Goal: Task Accomplishment & Management: Use online tool/utility

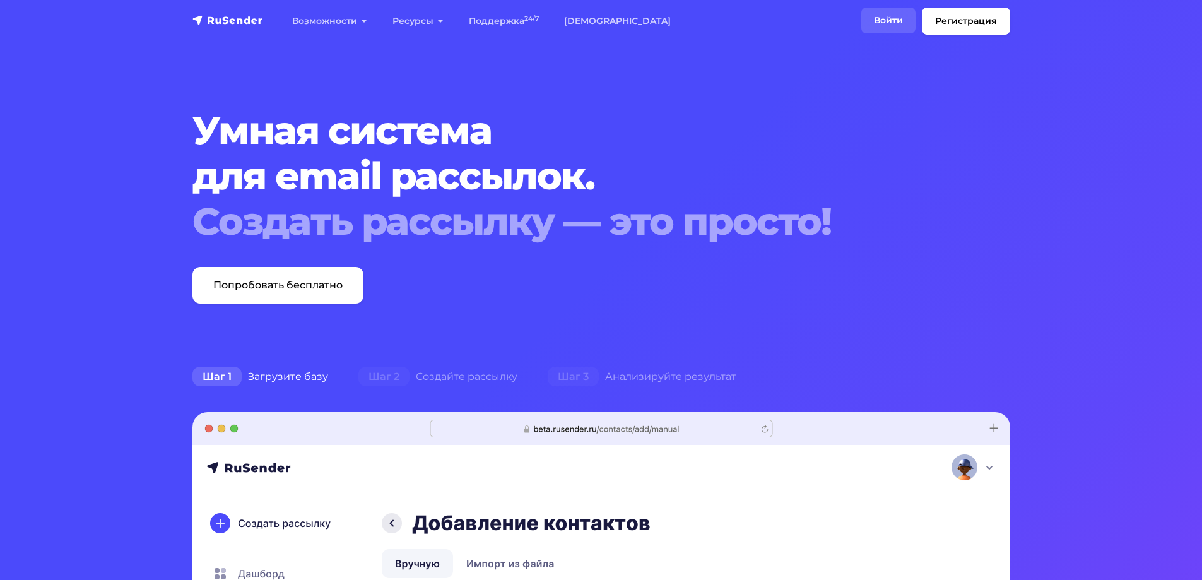
click at [897, 26] on link "Войти" at bounding box center [888, 21] width 54 height 26
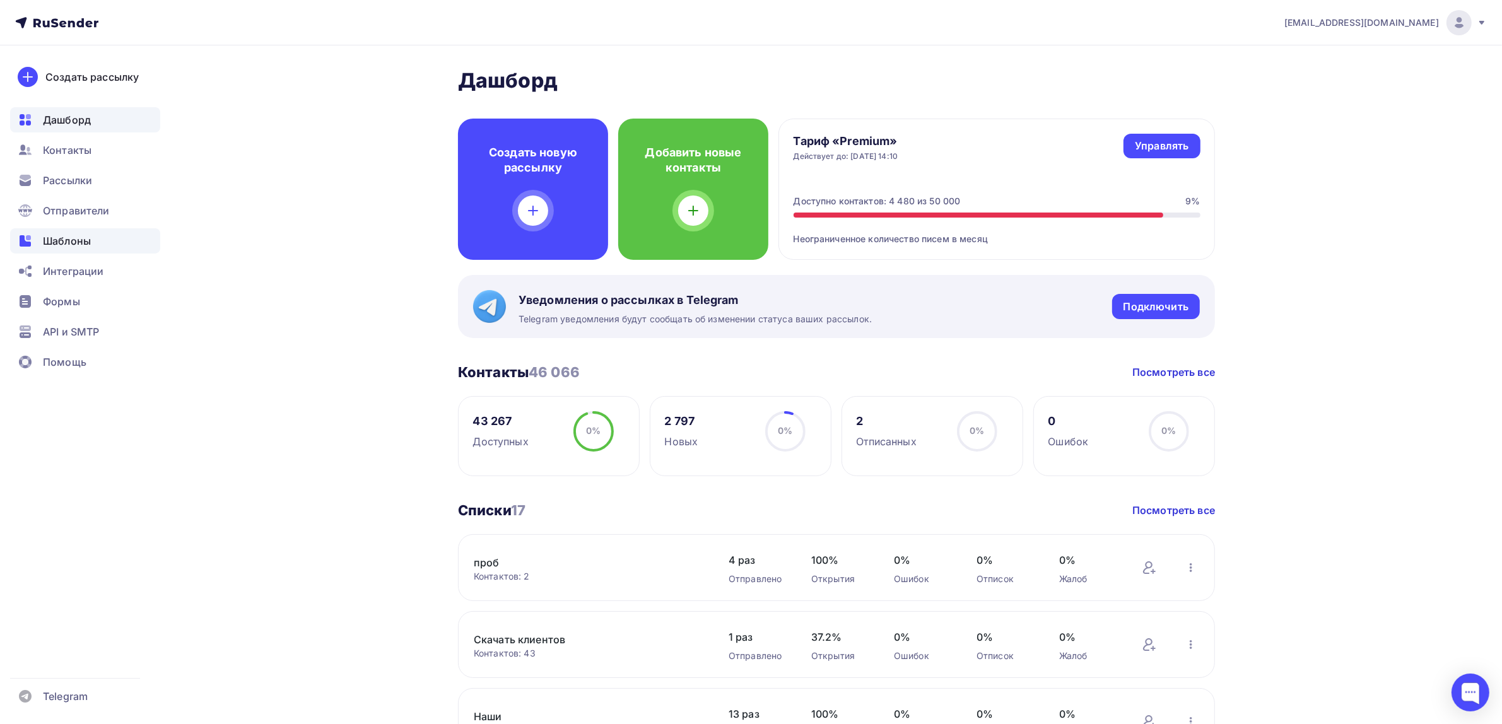
click at [109, 242] on div "Шаблоны" at bounding box center [85, 240] width 150 height 25
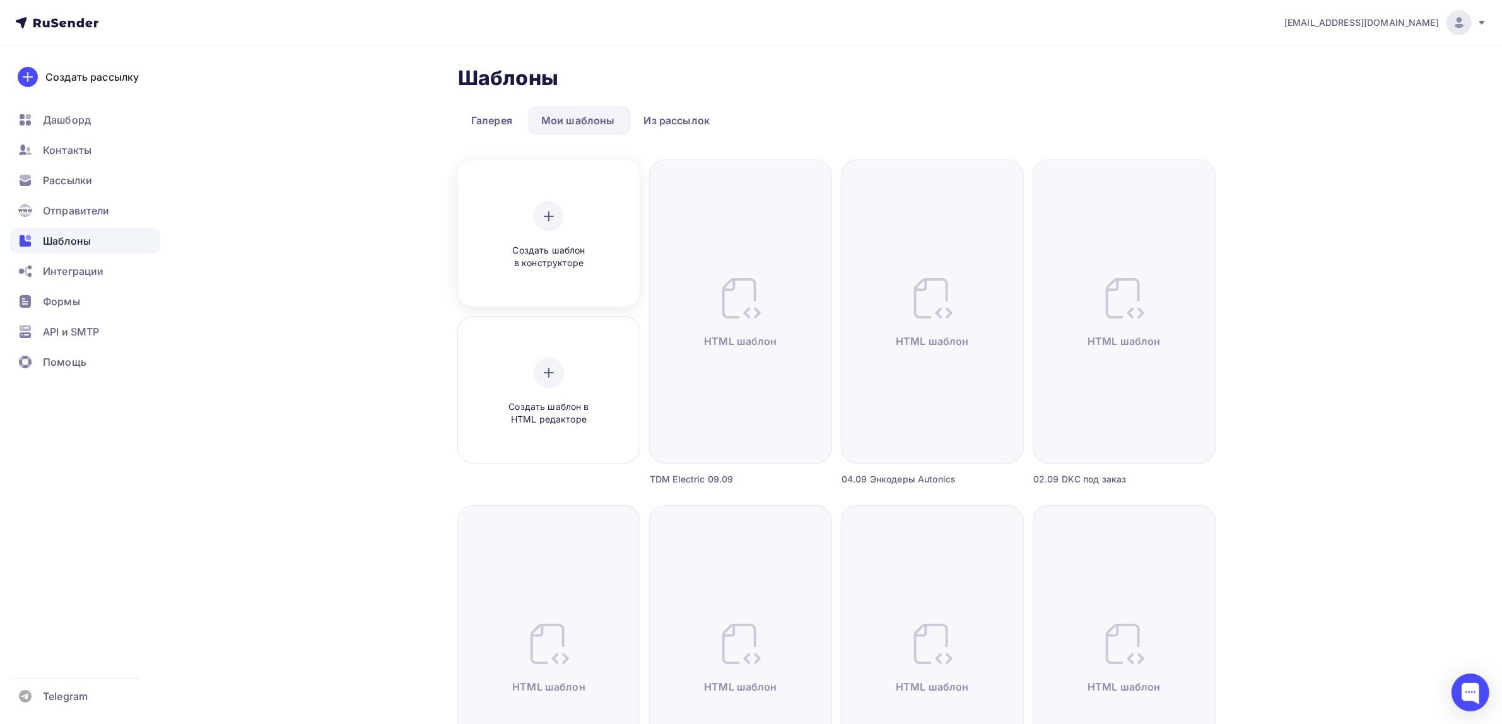
click at [587, 242] on div "Создать шаблон в конструкторе" at bounding box center [549, 235] width 120 height 69
click at [591, 385] on div "Создать шаблон в HTML редакторе" at bounding box center [549, 392] width 120 height 69
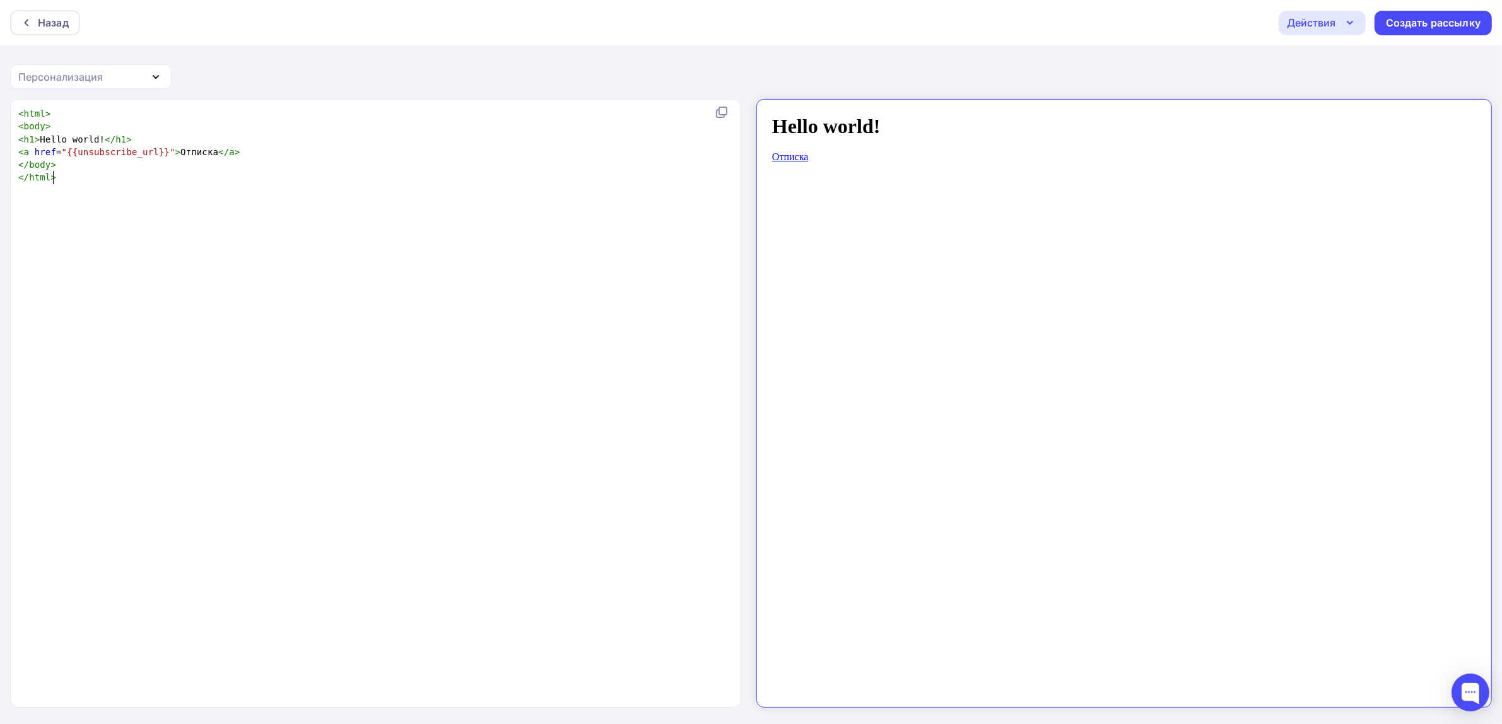
scroll to position [4, 0]
type textarea "<html> <body> <h1>Hello world!</h1> <a href="{{unsubscribe_url}}">Отписка</a> <…"
drag, startPoint x: 191, startPoint y: 232, endPoint x: 1, endPoint y: 17, distance: 286.5
click at [1, 17] on div "Назад Действия Отправить тестовое письмо Сохранить в Мои шаблоны Выйти без сохр…" at bounding box center [751, 363] width 1502 height 726
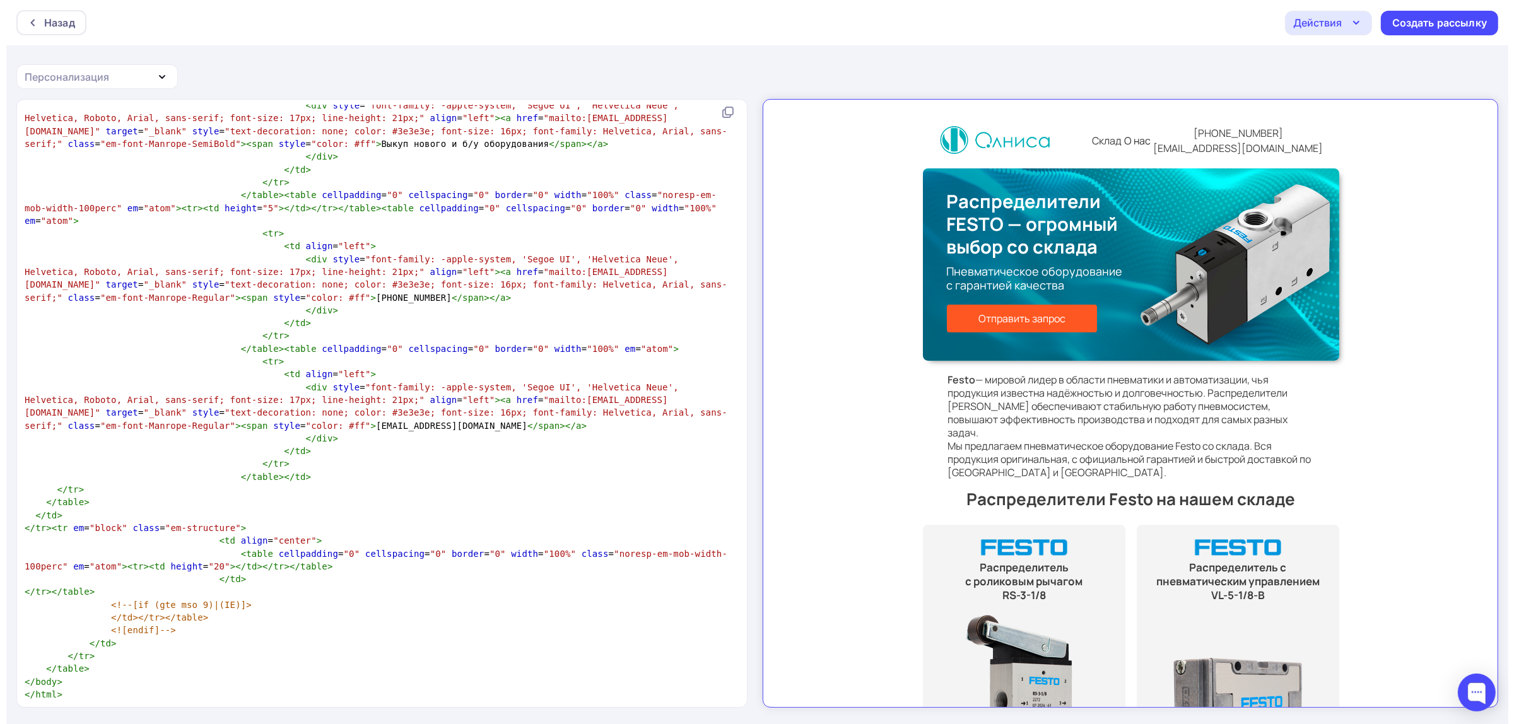
scroll to position [1, 0]
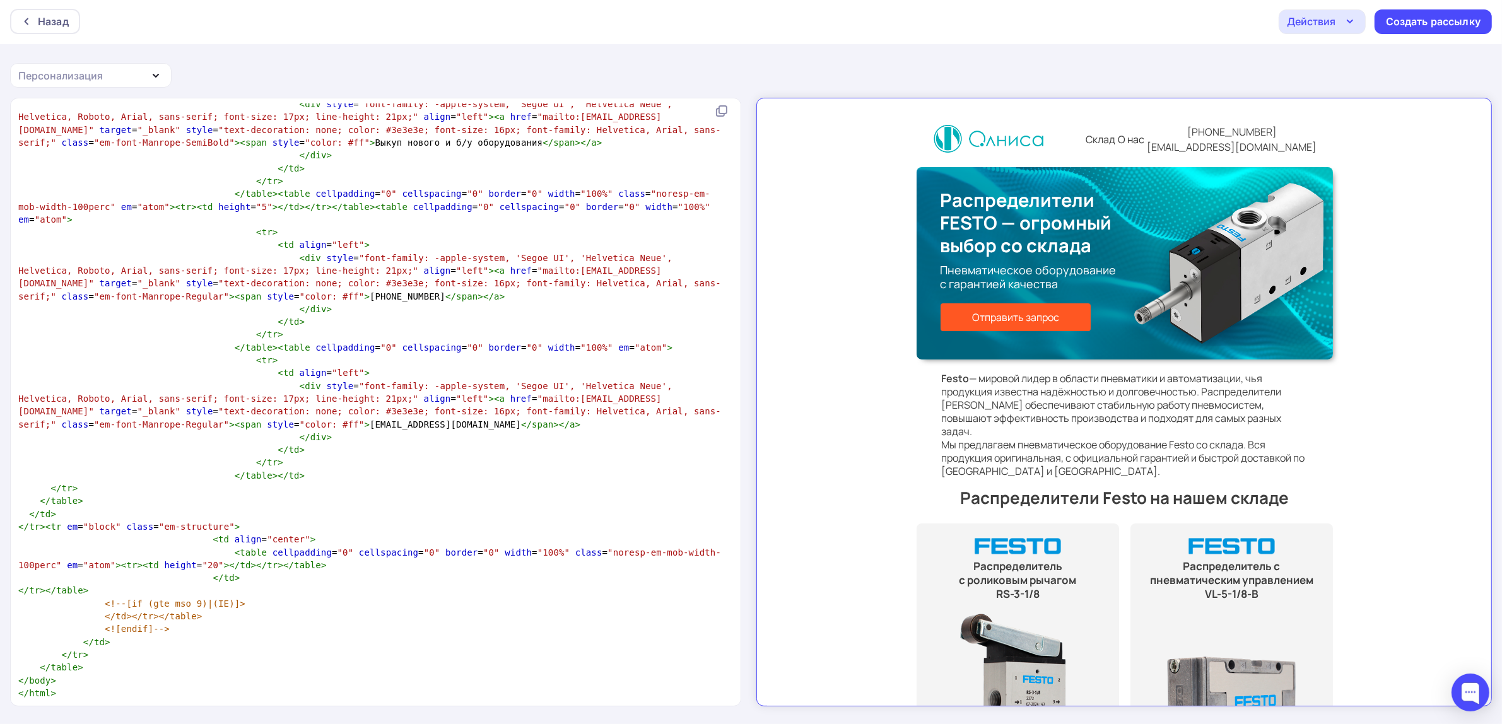
click at [96, 668] on pre "</ table >" at bounding box center [373, 667] width 715 height 13
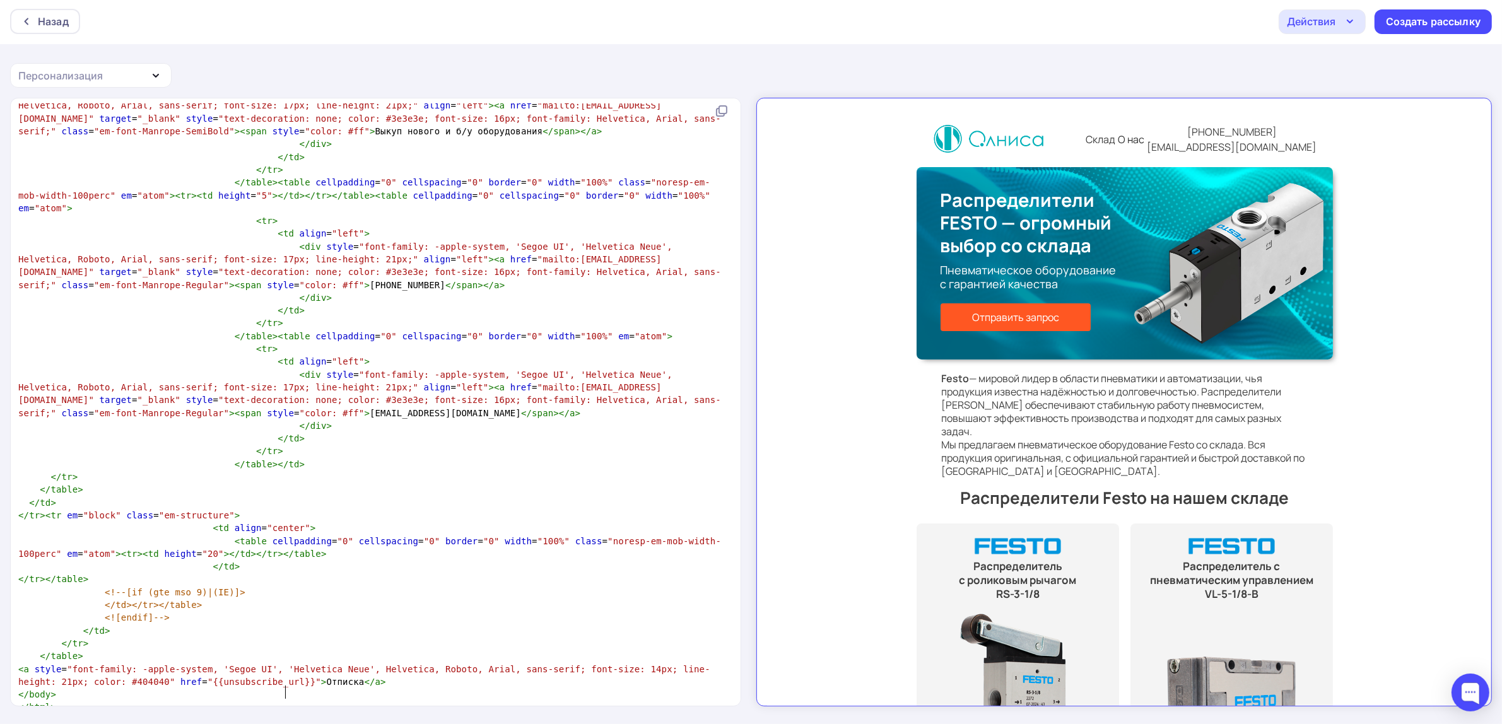
click at [1350, 21] on icon "button" at bounding box center [1350, 21] width 15 height 15
click at [1367, 95] on div "Сохранить в Мои шаблоны" at bounding box center [1387, 93] width 138 height 15
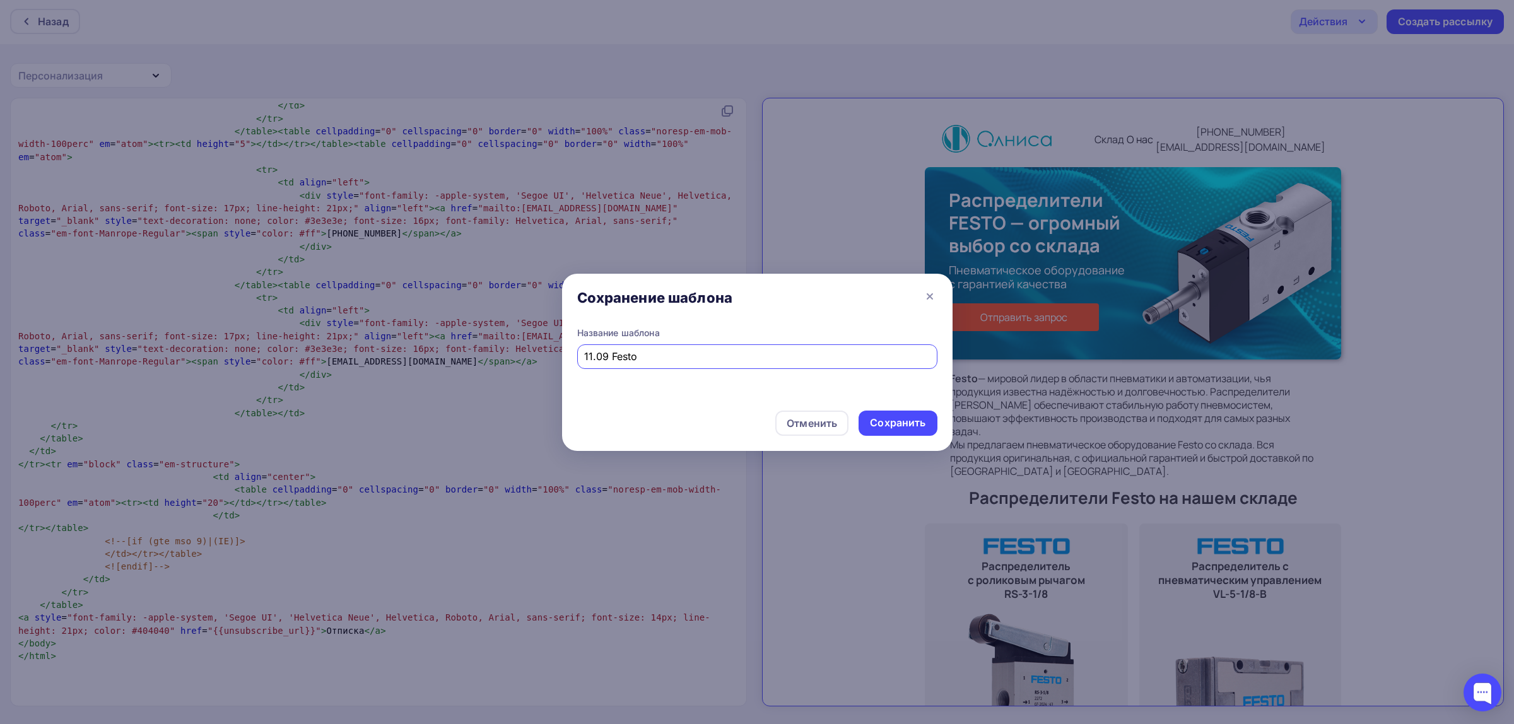
drag, startPoint x: 762, startPoint y: 362, endPoint x: 286, endPoint y: 362, distance: 475.7
click at [286, 362] on div "Сохранение шаблона Название шаблона 11.09 Festo Отменить Сохранить" at bounding box center [757, 362] width 1514 height 724
type input "11.09 Festo"
click at [881, 426] on div "Сохранить" at bounding box center [898, 423] width 56 height 15
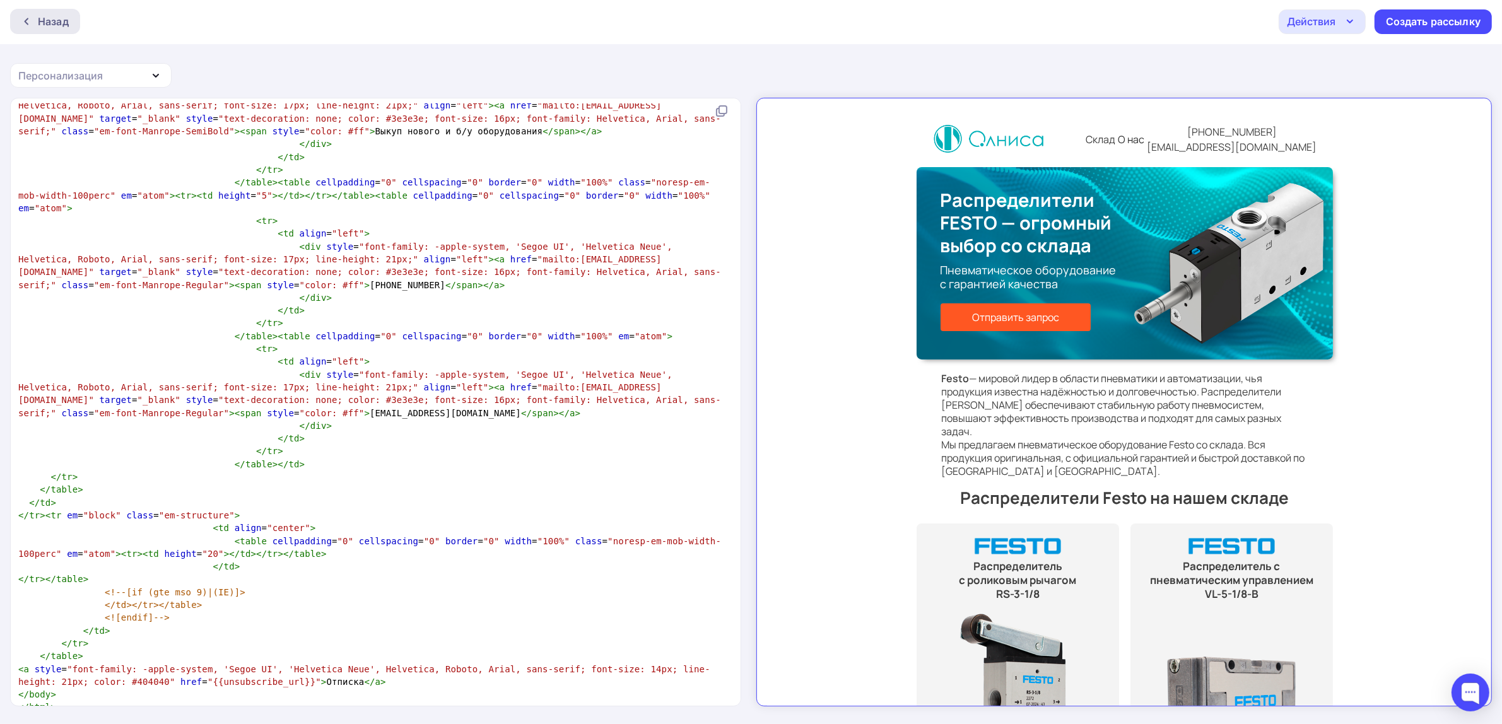
click at [29, 19] on icon at bounding box center [26, 21] width 10 height 10
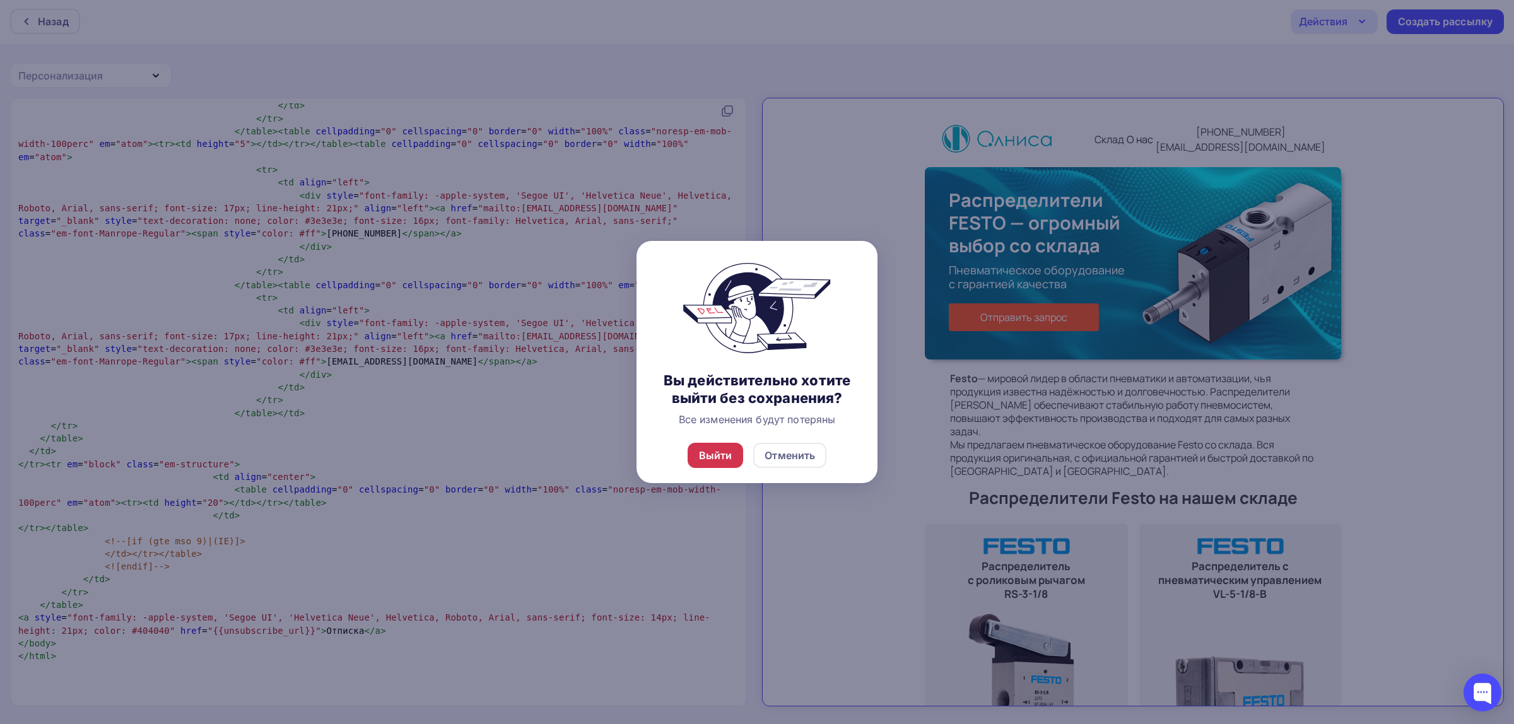
click at [715, 466] on div "Выйти" at bounding box center [716, 455] width 56 height 25
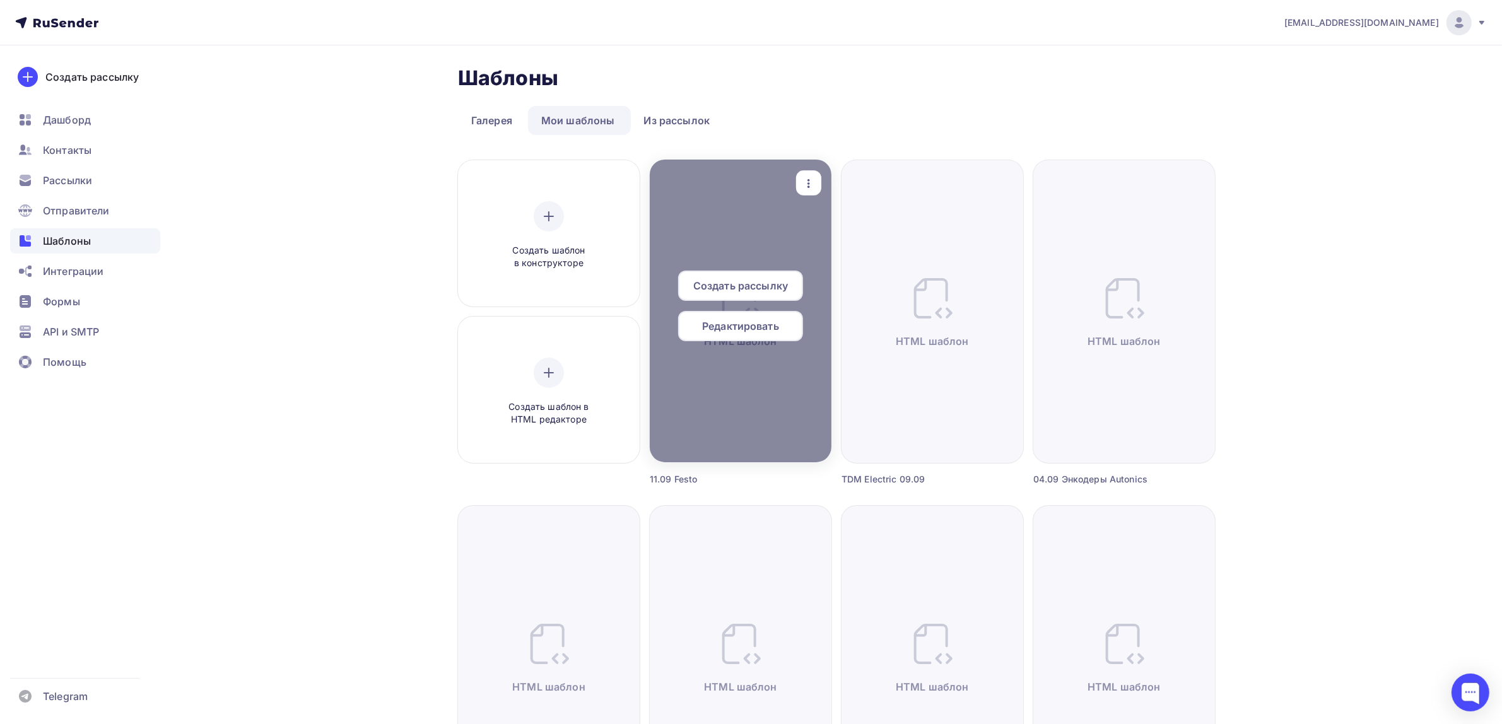
click at [814, 183] on icon "button" at bounding box center [808, 183] width 15 height 15
click at [847, 244] on div "Предпросмотр" at bounding box center [875, 245] width 78 height 15
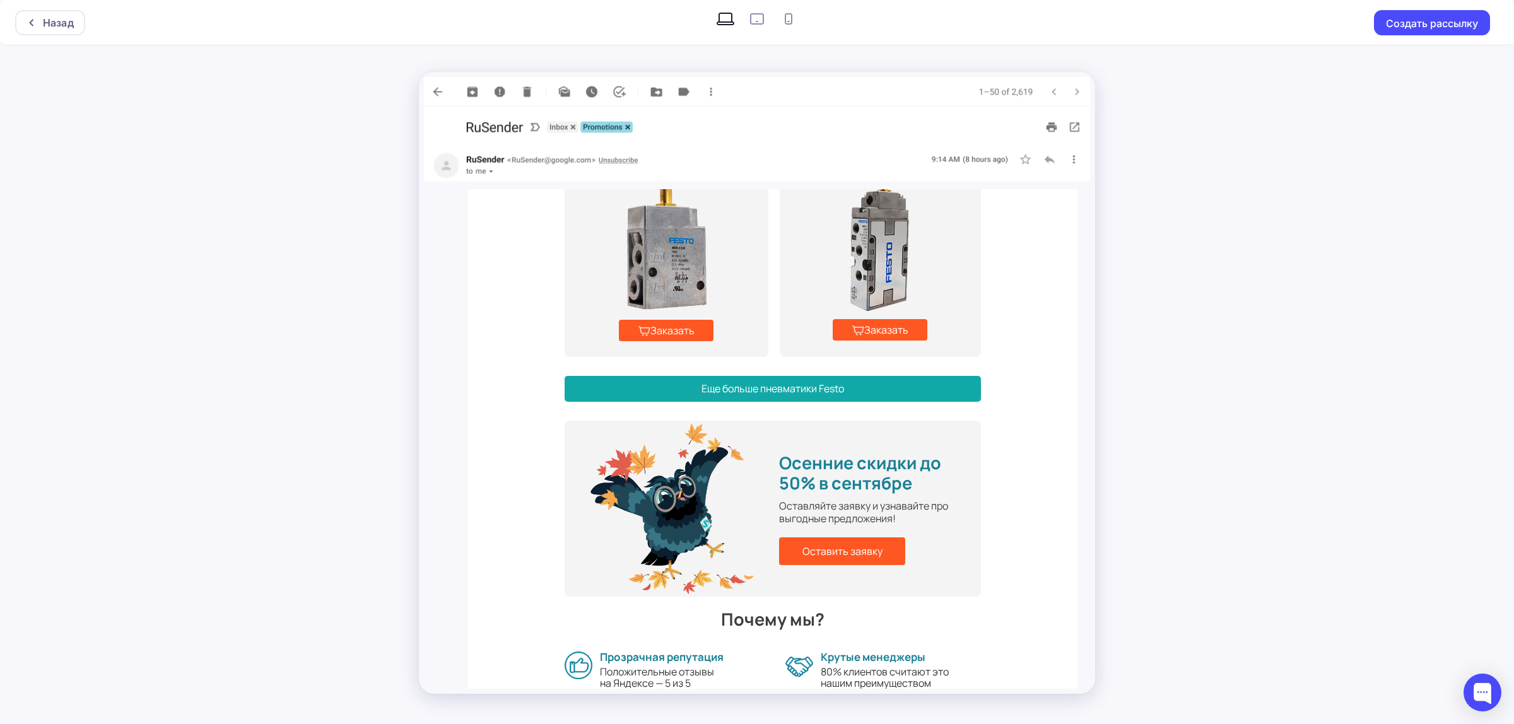
scroll to position [921, 0]
